Goal: Navigation & Orientation: Find specific page/section

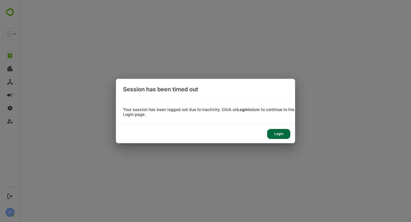
click at [280, 135] on div "Login" at bounding box center [278, 134] width 23 height 10
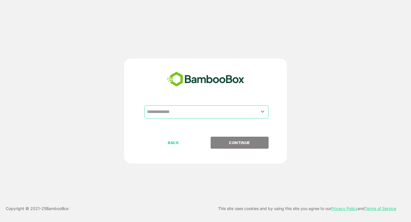
click at [172, 114] on input "text" at bounding box center [206, 111] width 122 height 11
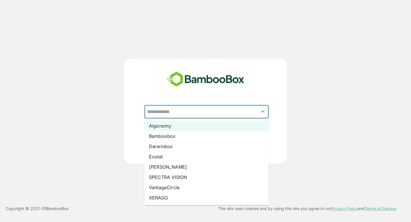
click at [165, 127] on li "Algonomy" at bounding box center [206, 126] width 124 height 10
type input "********"
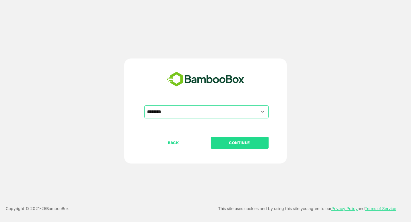
click at [236, 143] on p "CONTINUE" at bounding box center [239, 143] width 57 height 6
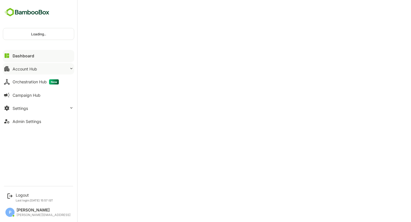
click at [29, 70] on div "Account Hub" at bounding box center [25, 68] width 25 height 5
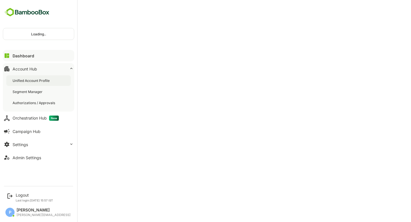
click at [36, 84] on div "Unified Account Profile" at bounding box center [38, 80] width 64 height 11
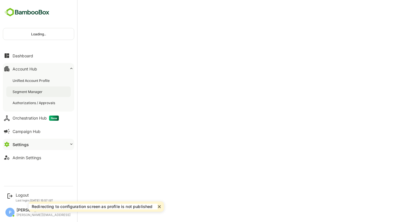
click at [33, 92] on div "Segment Manager" at bounding box center [28, 91] width 31 height 5
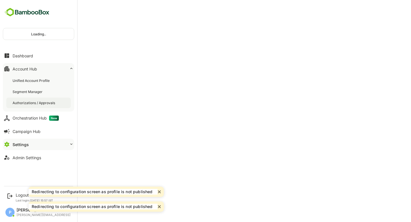
click at [37, 104] on div "Authorizations / Approvals" at bounding box center [35, 102] width 44 height 5
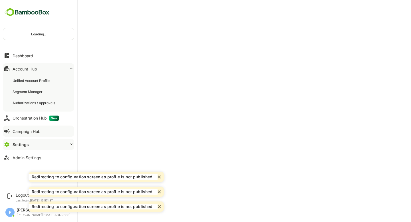
click at [36, 129] on div "Campaign Hub" at bounding box center [27, 131] width 28 height 5
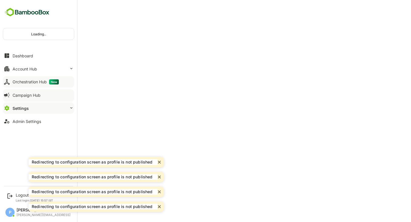
click at [32, 80] on div "Orchestration Hub New" at bounding box center [36, 81] width 46 height 5
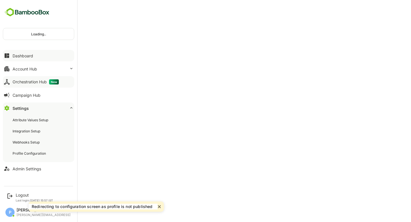
click at [14, 54] on div "Dashboard" at bounding box center [23, 55] width 21 height 5
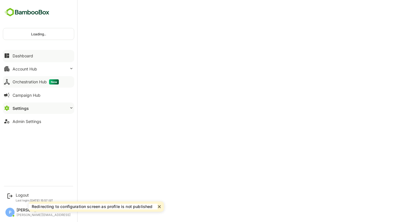
click at [14, 54] on div "Dashboard" at bounding box center [23, 55] width 21 height 5
click at [17, 55] on div "Dashboard" at bounding box center [23, 55] width 21 height 5
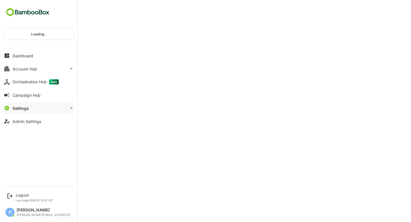
click at [17, 55] on div "Dashboard" at bounding box center [23, 55] width 21 height 5
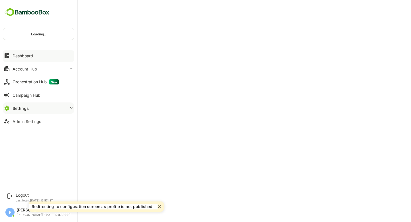
click at [29, 62] on div "Dashboard Account Hub Orchestration Hub New Campaign Hub Settings Admin Settings" at bounding box center [38, 88] width 77 height 79
click at [33, 69] on div "Account Hub" at bounding box center [25, 68] width 25 height 5
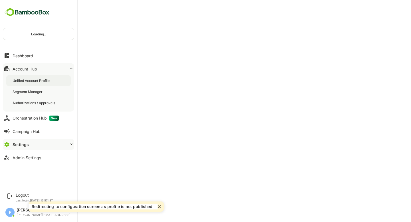
click at [33, 78] on div "Unified Account Profile" at bounding box center [38, 80] width 64 height 11
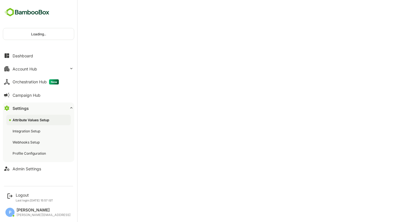
click at [17, 40] on div "Loading.. Dashboard Account Hub Orchestration Hub New Campaign Hub Settings Att…" at bounding box center [38, 91] width 77 height 183
click at [25, 194] on div "Logout" at bounding box center [34, 195] width 37 height 5
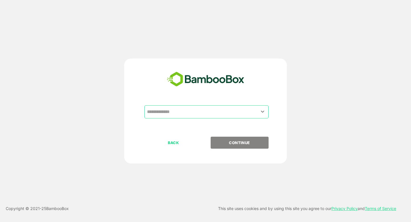
click at [175, 112] on input "text" at bounding box center [206, 111] width 122 height 11
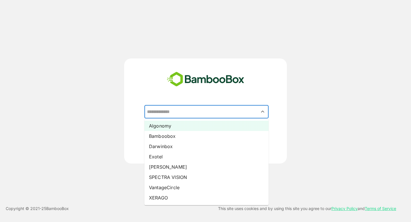
click at [168, 128] on li "Algonomy" at bounding box center [206, 126] width 124 height 10
type input "********"
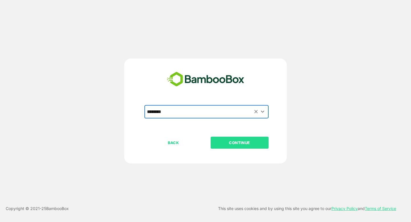
click at [242, 143] on p "CONTINUE" at bounding box center [239, 143] width 57 height 6
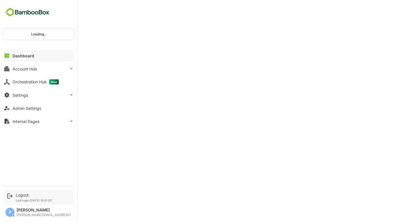
click at [17, 193] on div "Logout" at bounding box center [34, 195] width 37 height 5
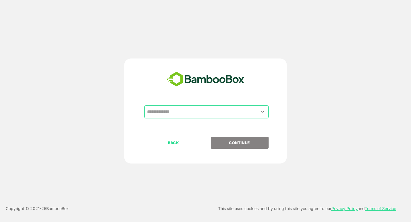
click at [166, 112] on input "text" at bounding box center [206, 111] width 122 height 11
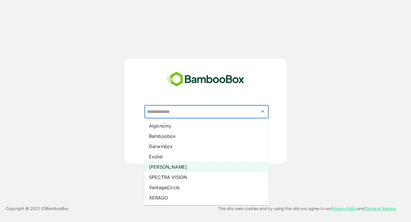
click at [165, 165] on li "[PERSON_NAME]" at bounding box center [206, 167] width 124 height 10
type input "*****"
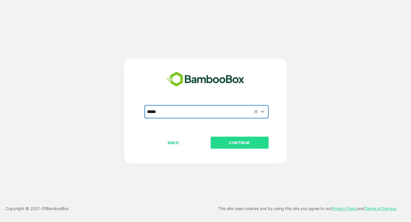
click at [229, 142] on p "CONTINUE" at bounding box center [239, 143] width 57 height 6
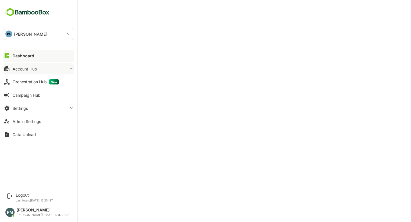
click at [51, 73] on button "Account Hub" at bounding box center [38, 68] width 71 height 11
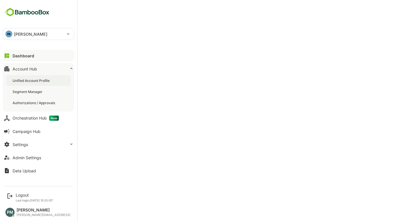
click at [48, 83] on div "Unified Account Profile" at bounding box center [38, 80] width 64 height 11
click at [30, 56] on div "Dashboard" at bounding box center [23, 55] width 21 height 5
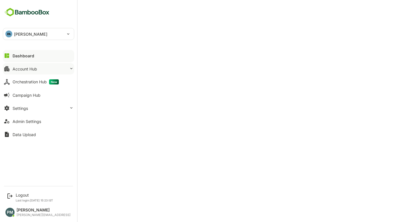
click at [30, 69] on div "Account Hub" at bounding box center [25, 68] width 25 height 5
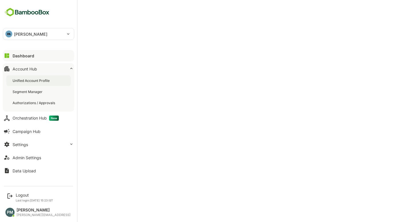
click at [40, 81] on div "Unified Account Profile" at bounding box center [32, 80] width 38 height 5
click at [36, 56] on button "Dashboard" at bounding box center [38, 55] width 71 height 11
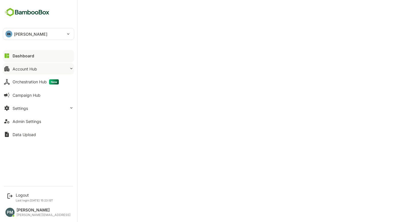
click at [48, 71] on button "Account Hub" at bounding box center [38, 68] width 71 height 11
